Goal: Information Seeking & Learning: Learn about a topic

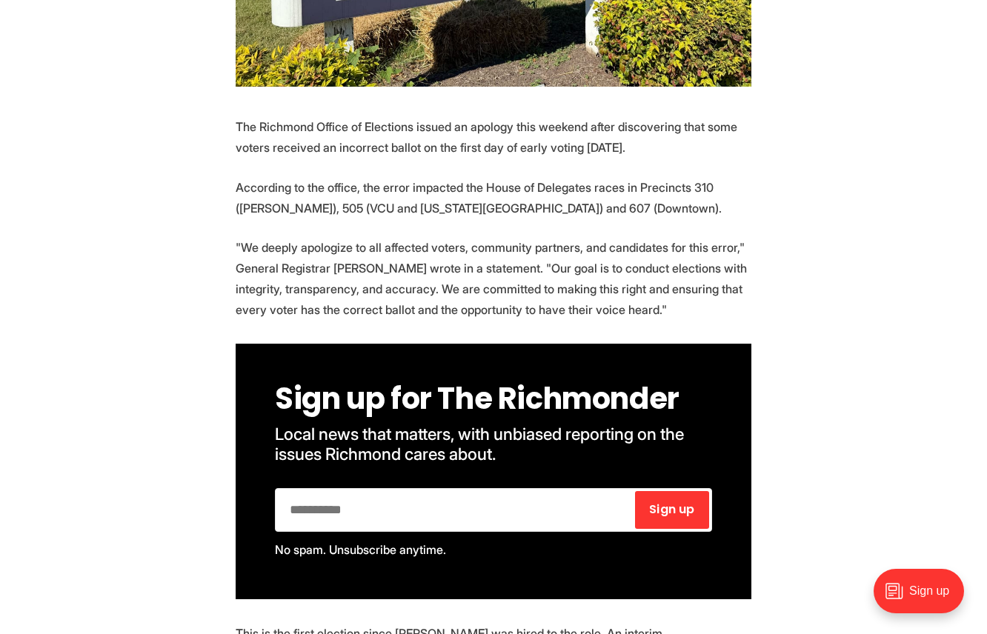
scroll to position [648, 0]
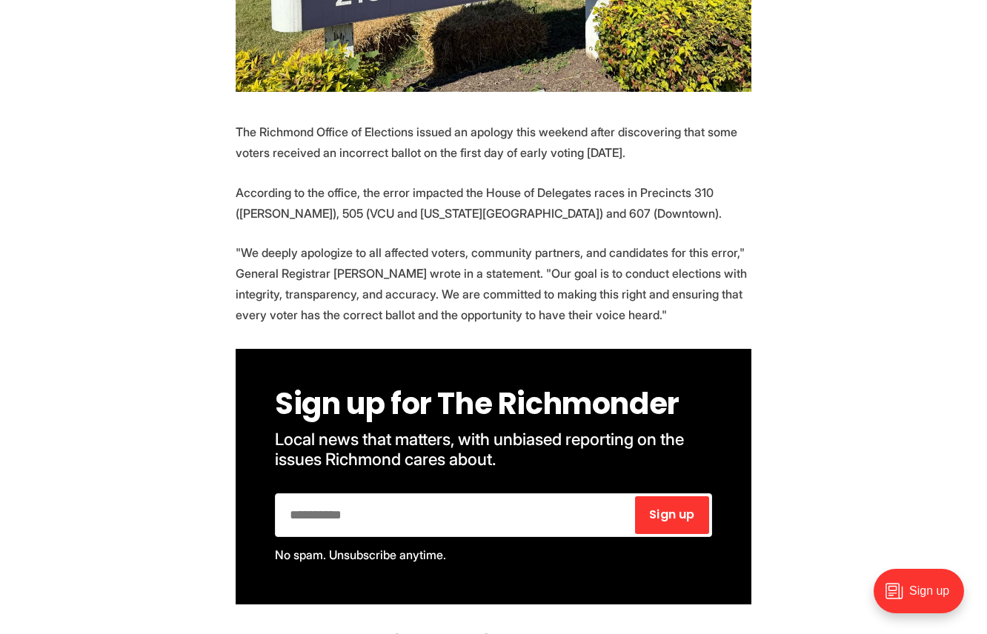
click at [426, 242] on p ""We deeply apologize to all affected voters, community partners, and candidates…" at bounding box center [494, 283] width 516 height 83
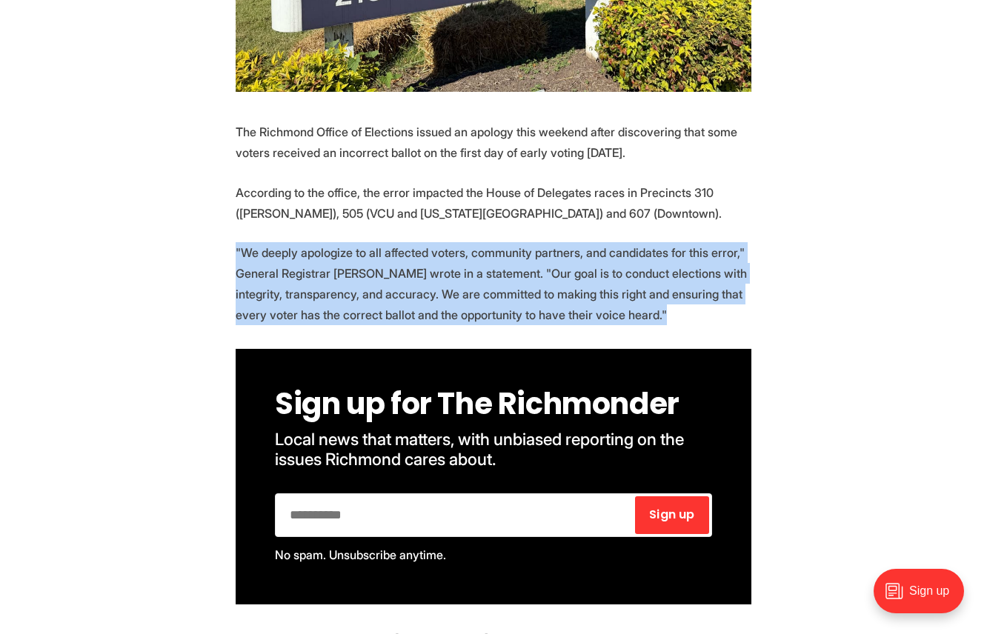
click at [426, 242] on p ""We deeply apologize to all affected voters, community partners, and candidates…" at bounding box center [494, 283] width 516 height 83
click at [439, 245] on p ""We deeply apologize to all affected voters, community partners, and candidates…" at bounding box center [494, 283] width 516 height 83
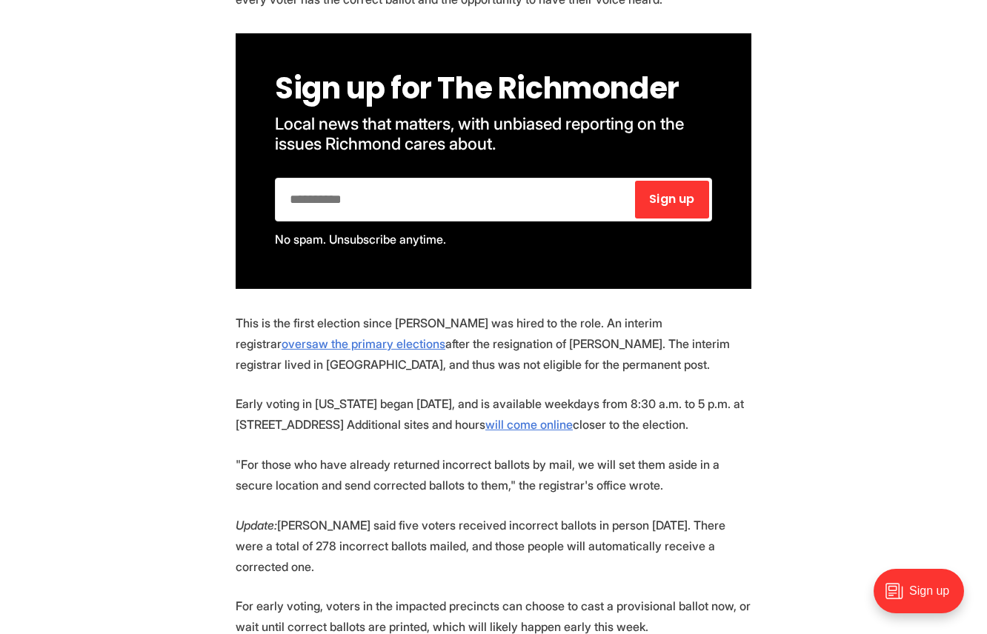
scroll to position [972, 0]
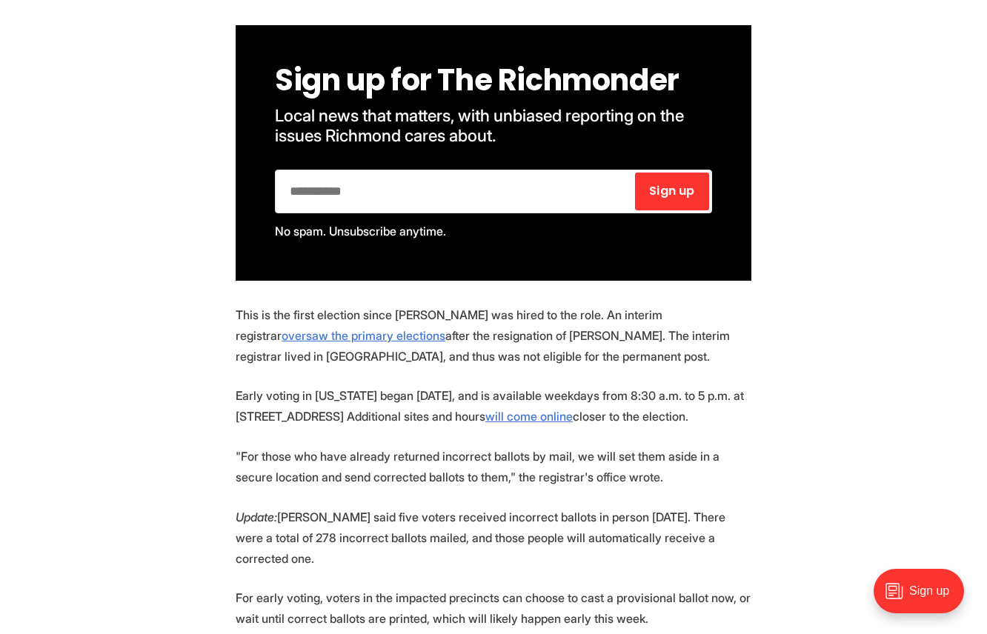
click at [405, 305] on p "This is the first election since Levine was hired to the role. An interim regis…" at bounding box center [494, 336] width 516 height 62
click at [411, 305] on p "This is the first election since Levine was hired to the role. An interim regis…" at bounding box center [494, 336] width 516 height 62
click at [415, 322] on p "This is the first election since Levine was hired to the role. An interim regis…" at bounding box center [494, 336] width 516 height 62
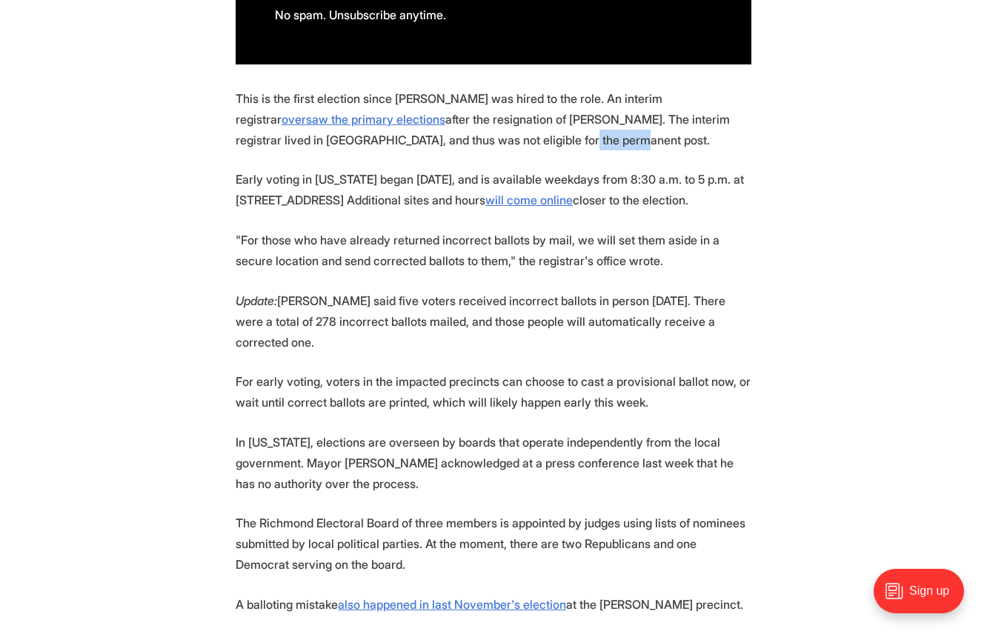
scroll to position [1189, 0]
click at [446, 87] on p "This is the first election since Levine was hired to the role. An interim regis…" at bounding box center [494, 118] width 516 height 62
click at [403, 87] on p "This is the first election since Levine was hired to the role. An interim regis…" at bounding box center [494, 118] width 516 height 62
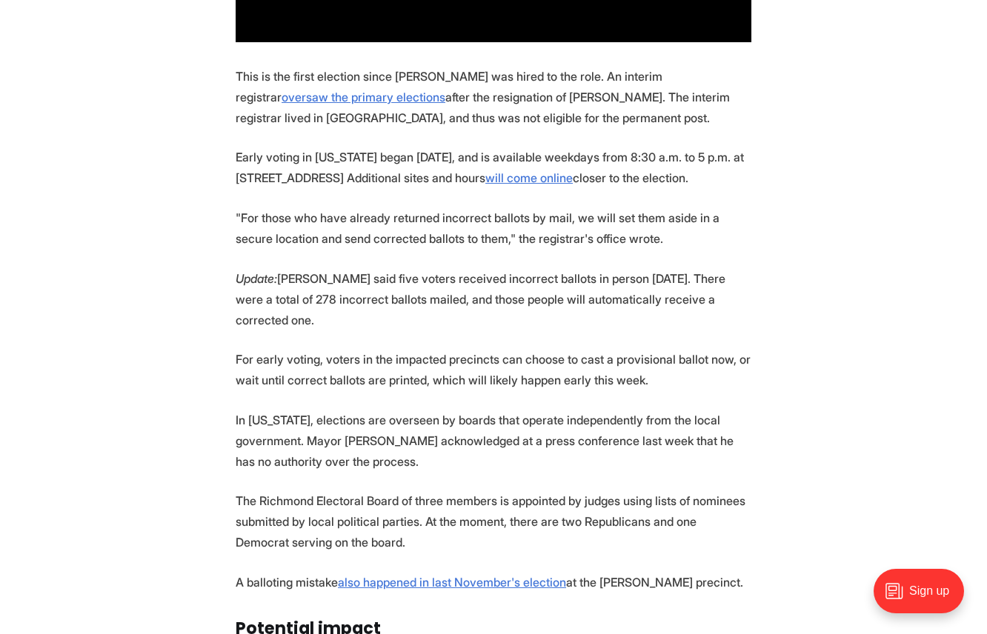
scroll to position [1213, 0]
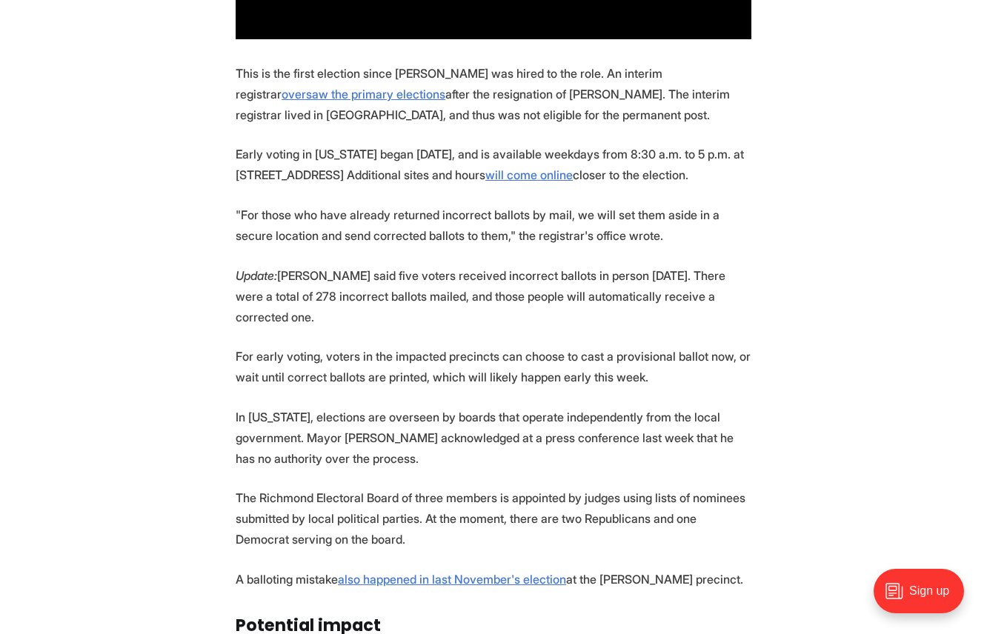
click at [437, 346] on p "For early voting, voters in the impacted precincts can choose to cast a provisi…" at bounding box center [494, 367] width 516 height 42
click at [411, 407] on p "In [US_STATE], elections are overseen by boards that operate independently from…" at bounding box center [494, 438] width 516 height 62
click at [401, 265] on p "Update: Levine said five voters received incorrect ballots in person on Friday.…" at bounding box center [494, 296] width 516 height 62
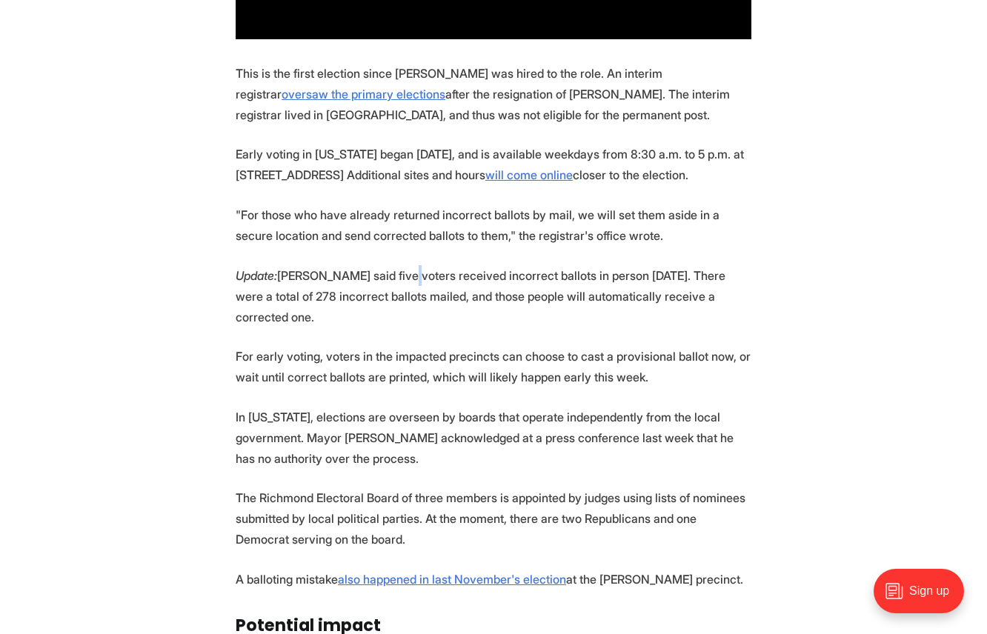
click at [401, 265] on p "Update: Levine said five voters received incorrect ballots in person on Friday.…" at bounding box center [494, 296] width 516 height 62
click at [416, 265] on p "Update: Levine said five voters received incorrect ballots in person on Friday.…" at bounding box center [494, 296] width 516 height 62
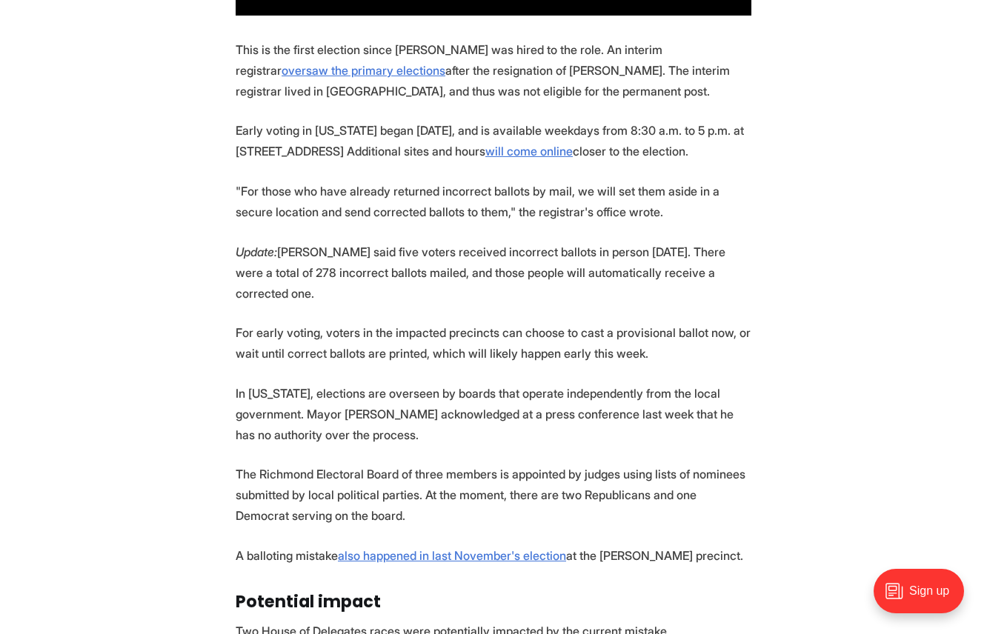
scroll to position [1239, 0]
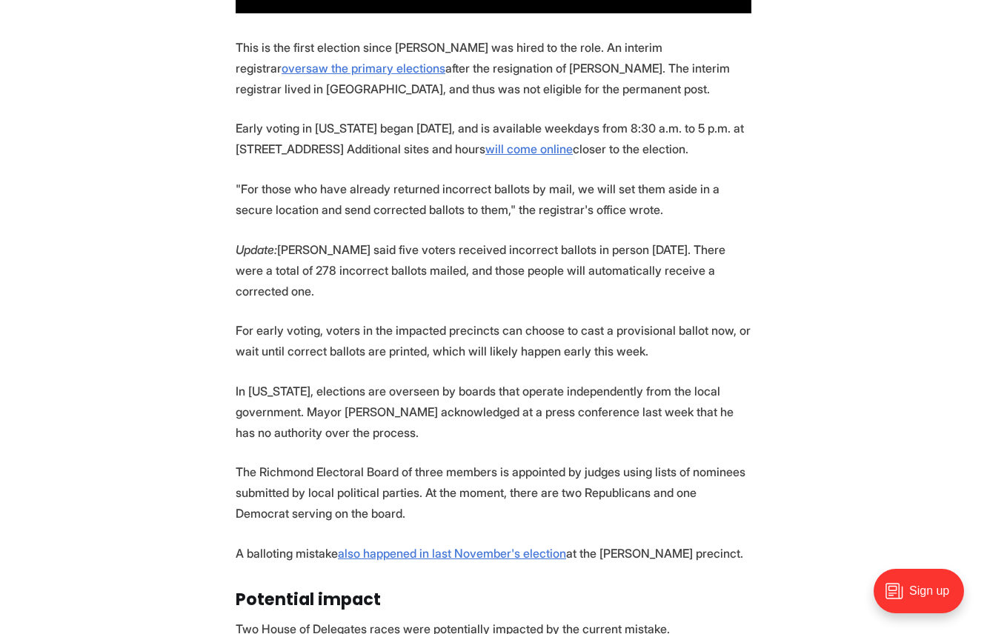
click at [417, 320] on p "For early voting, voters in the impacted precincts can choose to cast a provisi…" at bounding box center [494, 341] width 516 height 42
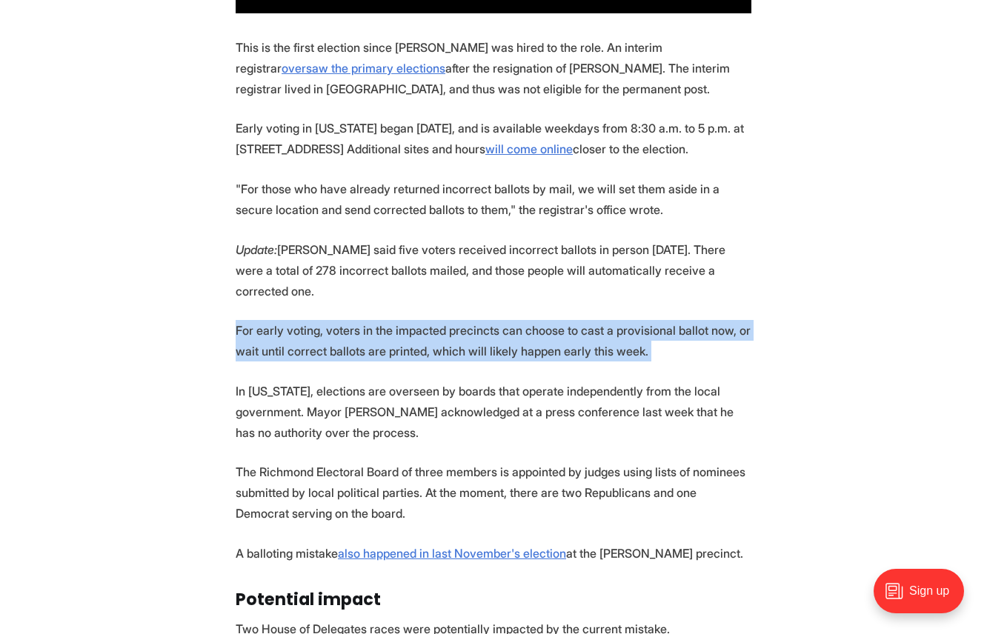
click at [417, 320] on p "For early voting, voters in the impacted precincts can choose to cast a provisi…" at bounding box center [494, 341] width 516 height 42
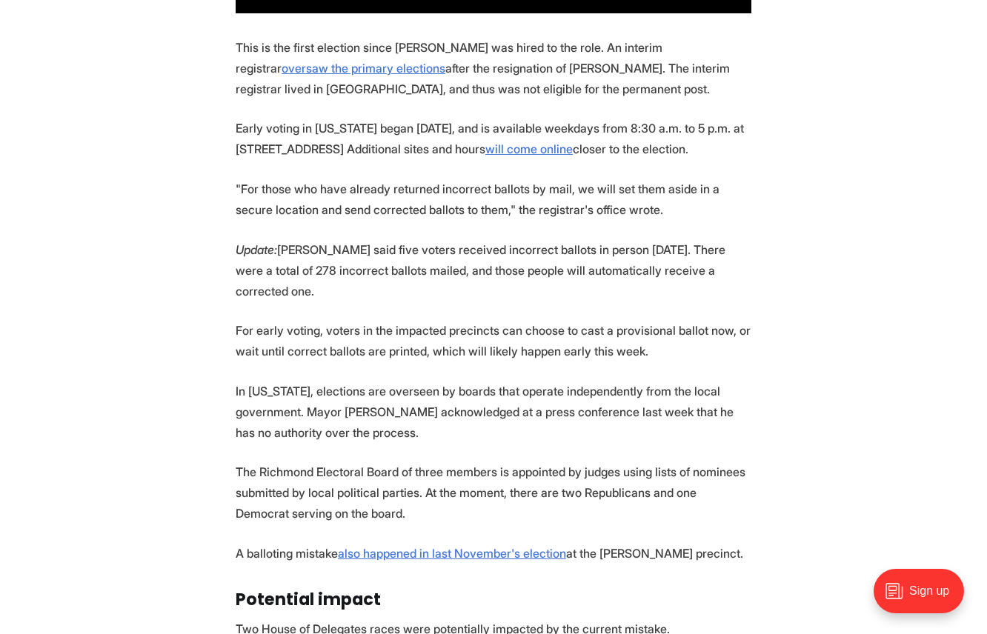
click at [388, 381] on p "In [US_STATE], elections are overseen by boards that operate independently from…" at bounding box center [494, 412] width 516 height 62
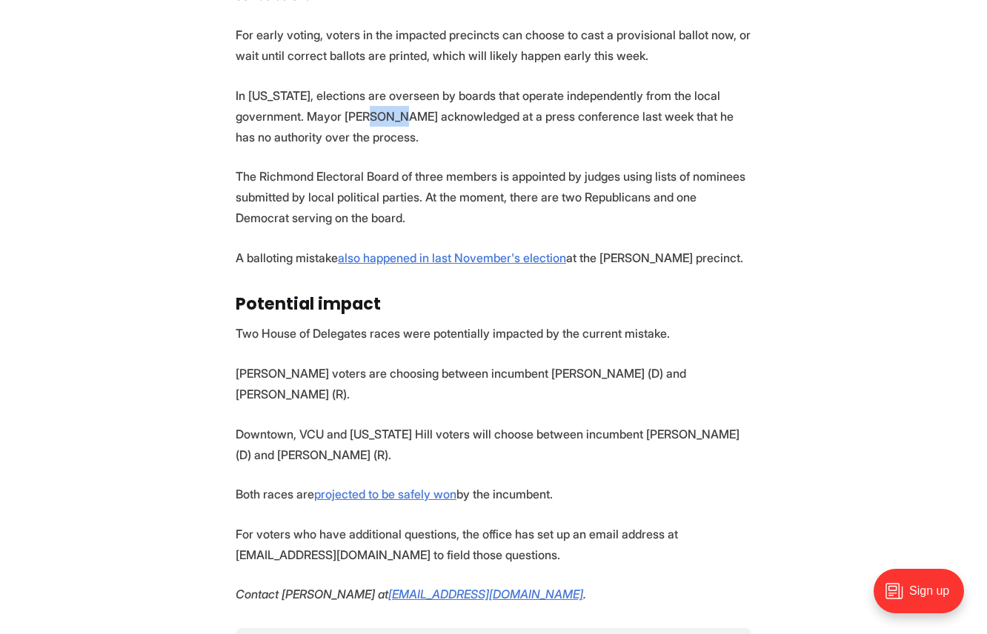
scroll to position [1536, 0]
click at [390, 423] on p "Downtown, VCU and [US_STATE] Hill voters will choose between incumbent [PERSON_…" at bounding box center [494, 444] width 516 height 42
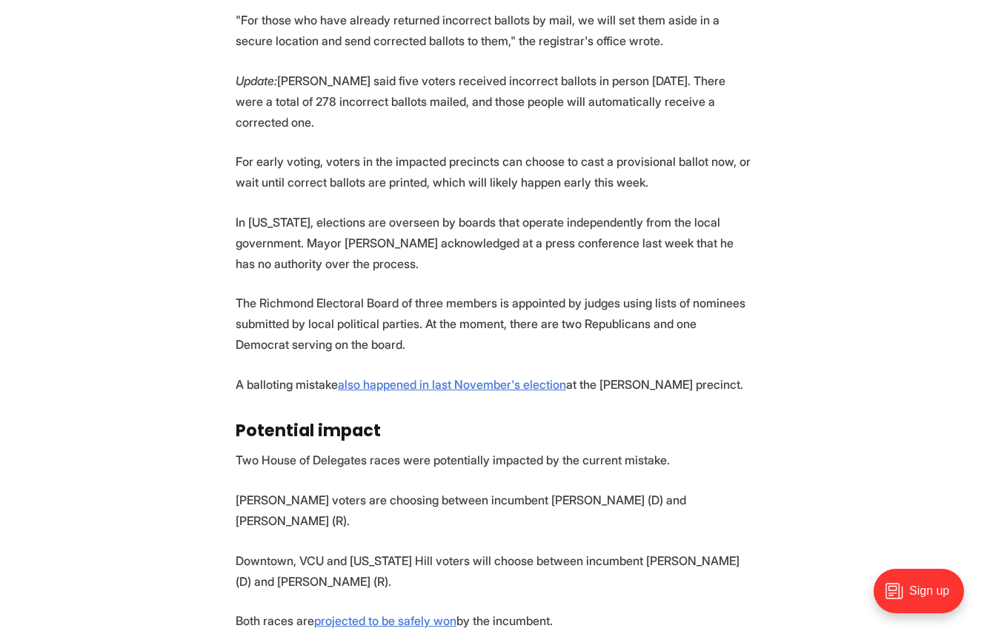
scroll to position [1382, 0]
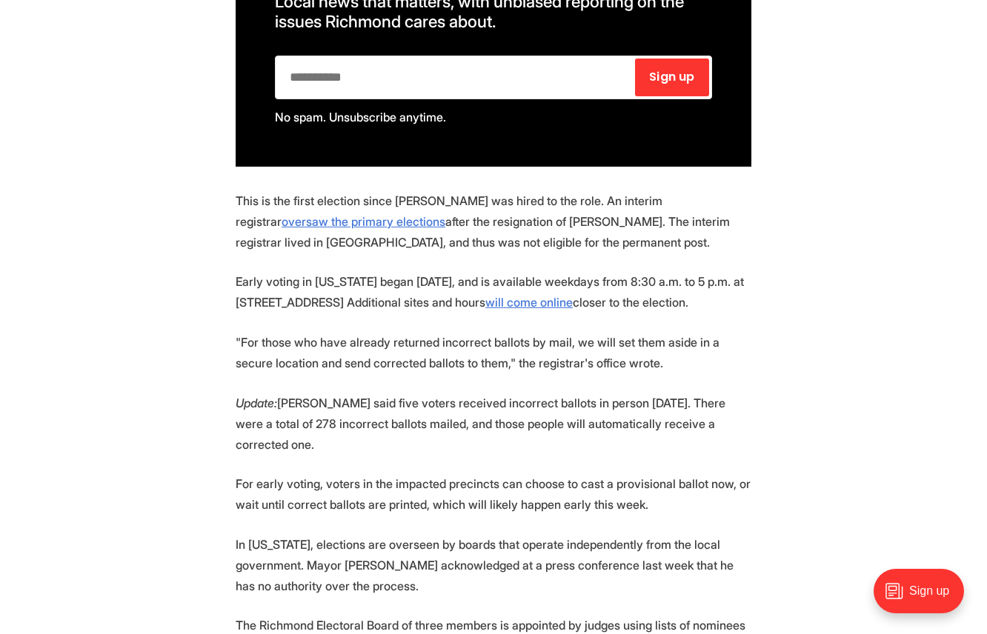
scroll to position [1111, 0]
